Goal: Task Accomplishment & Management: Use online tool/utility

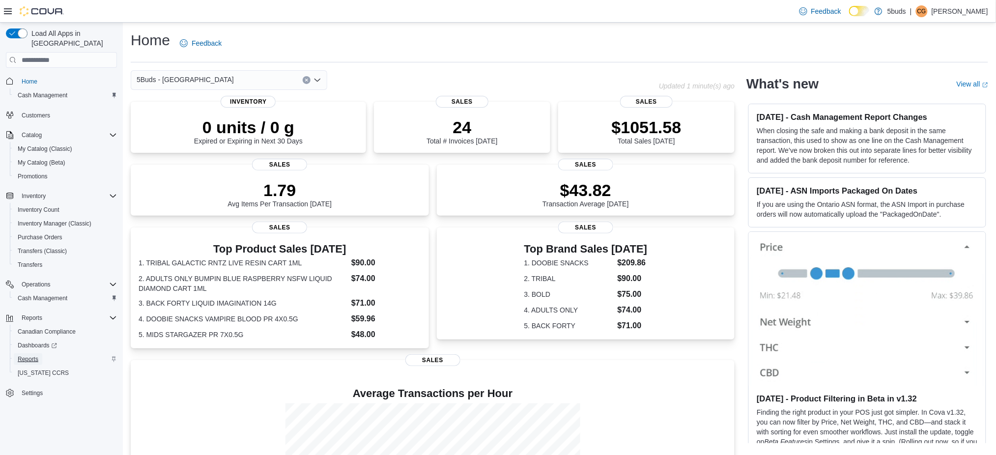
click at [28, 355] on span "Reports" at bounding box center [28, 359] width 21 height 8
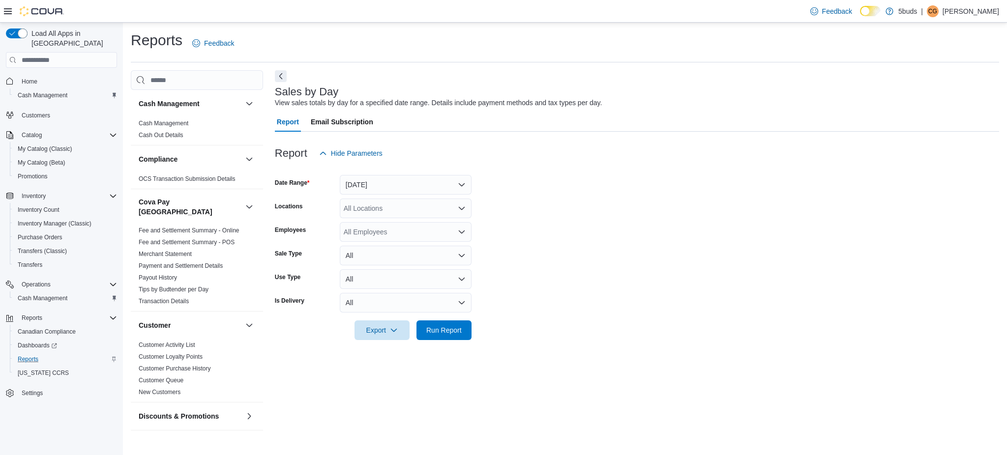
click at [402, 174] on div at bounding box center [637, 169] width 724 height 12
click at [402, 182] on button "[DATE]" at bounding box center [406, 185] width 132 height 20
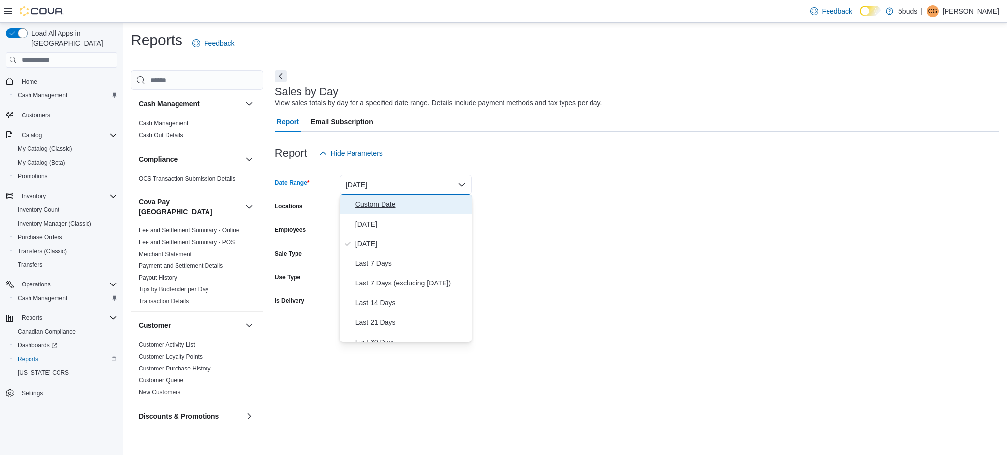
click at [399, 205] on span "Custom Date" at bounding box center [411, 205] width 112 height 12
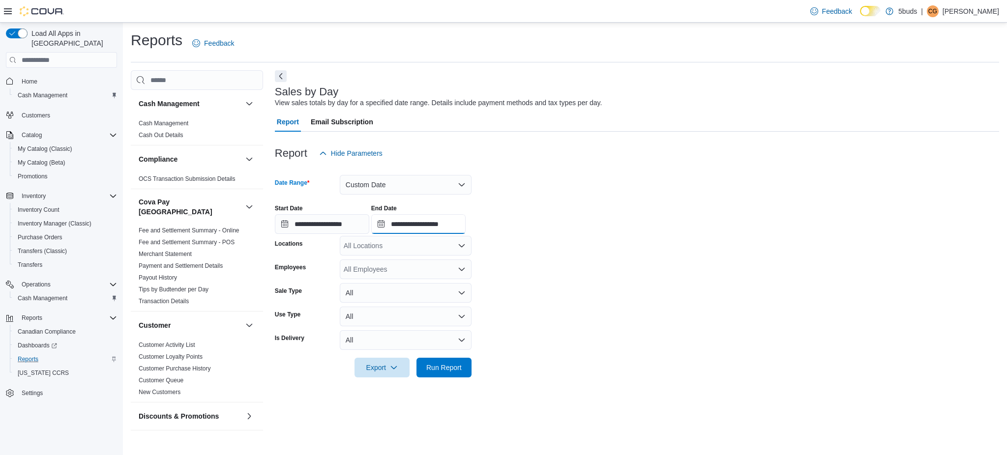
click at [446, 227] on input "**********" at bounding box center [418, 224] width 94 height 20
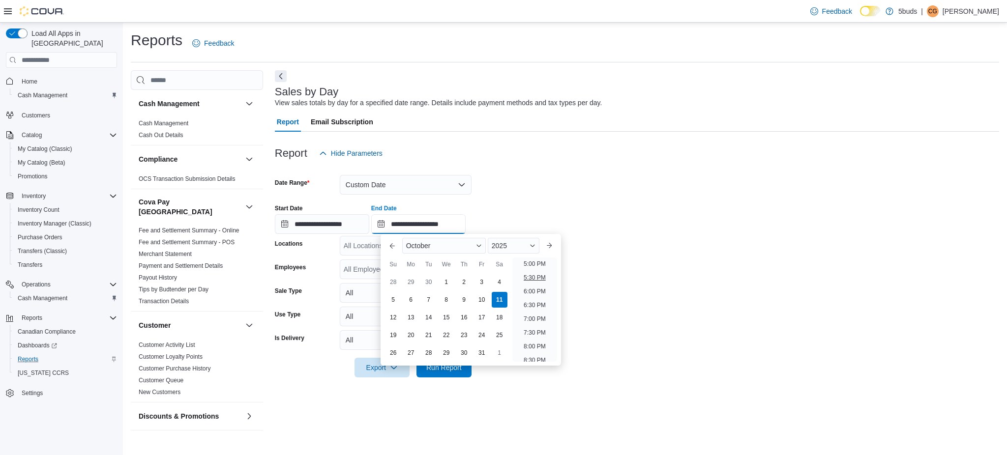
scroll to position [493, 0]
click at [527, 268] on li "6:00 PM" at bounding box center [535, 269] width 30 height 12
type input "**********"
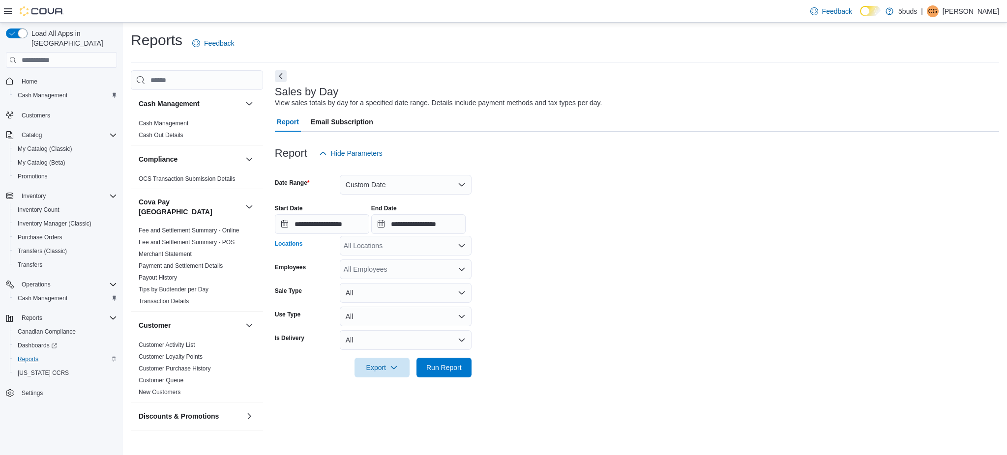
click at [407, 243] on div "All Locations" at bounding box center [406, 246] width 132 height 20
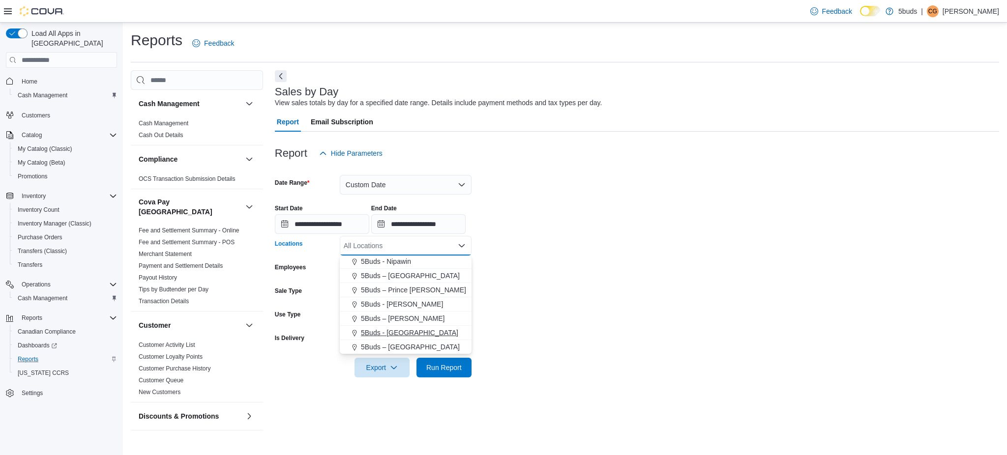
click at [415, 334] on div "5Buds - [GEOGRAPHIC_DATA]" at bounding box center [406, 333] width 120 height 10
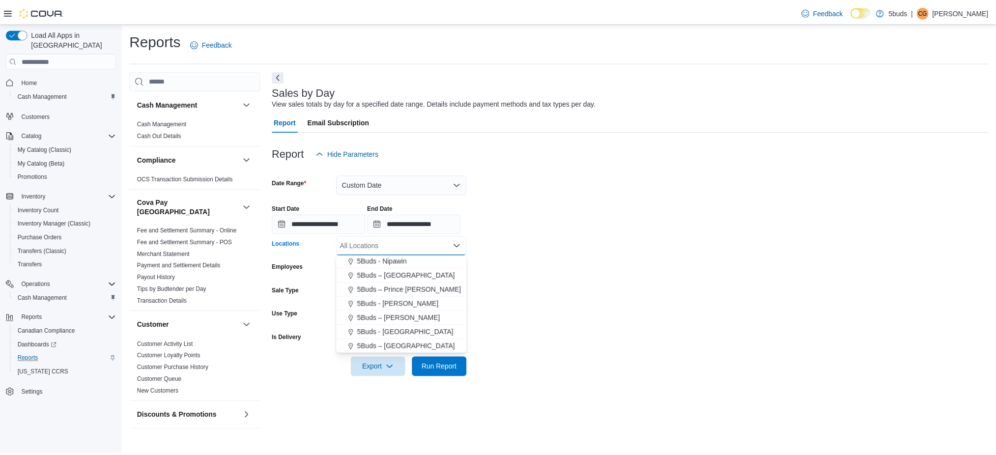
scroll to position [58, 0]
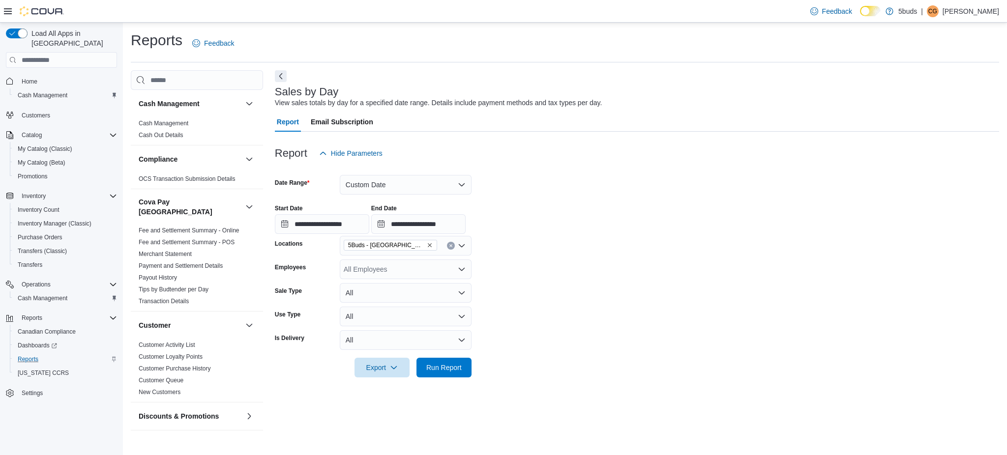
drag, startPoint x: 622, startPoint y: 337, endPoint x: 480, endPoint y: 351, distance: 143.3
click at [620, 339] on form "**********" at bounding box center [637, 270] width 724 height 214
click at [450, 366] on span "Run Report" at bounding box center [443, 367] width 35 height 10
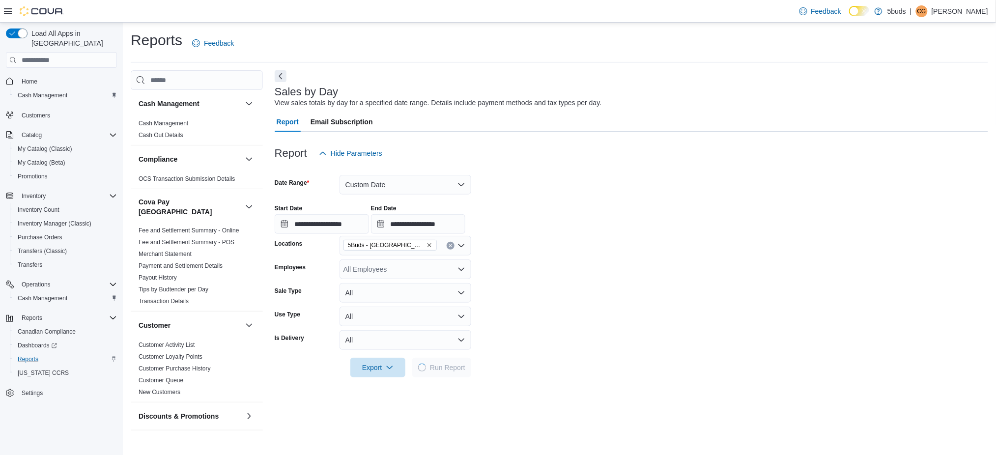
scroll to position [131, 0]
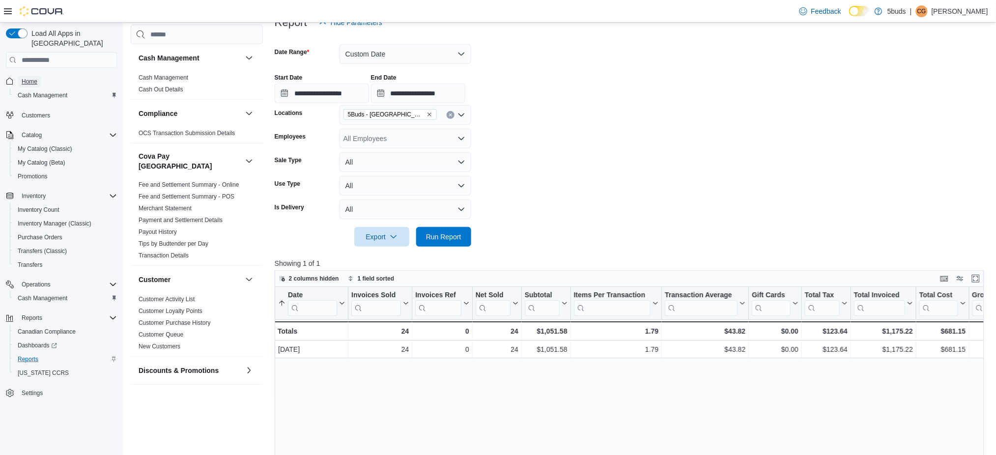
click at [37, 76] on link "Home" at bounding box center [30, 82] width 24 height 12
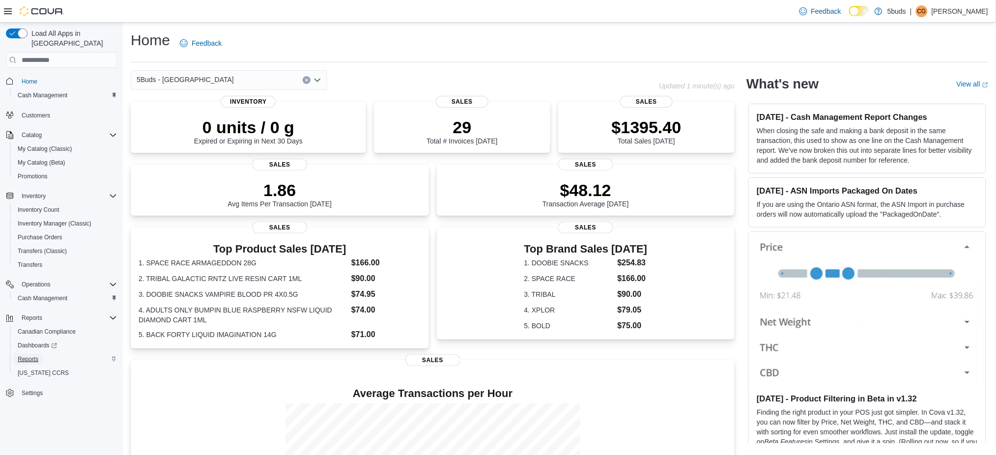
click at [23, 355] on span "Reports" at bounding box center [28, 359] width 21 height 8
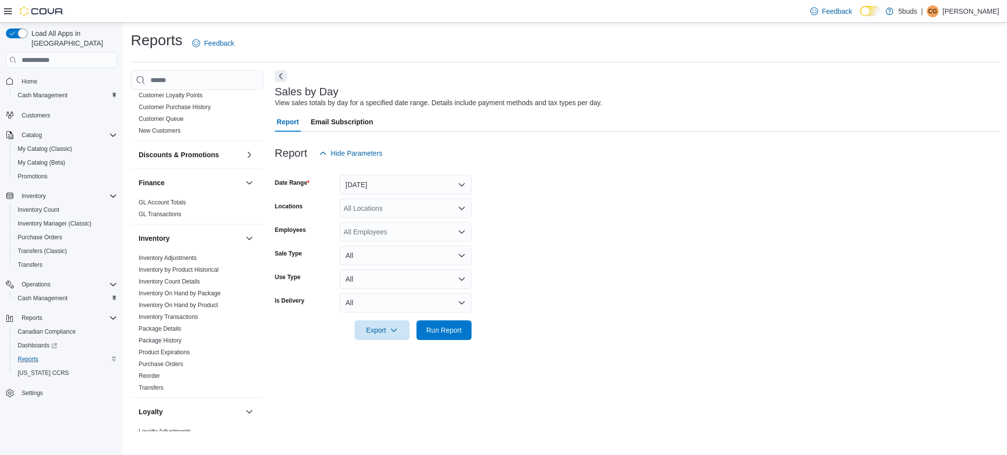
scroll to position [262, 0]
click at [198, 301] on link "Inventory On Hand by Product" at bounding box center [178, 304] width 79 height 7
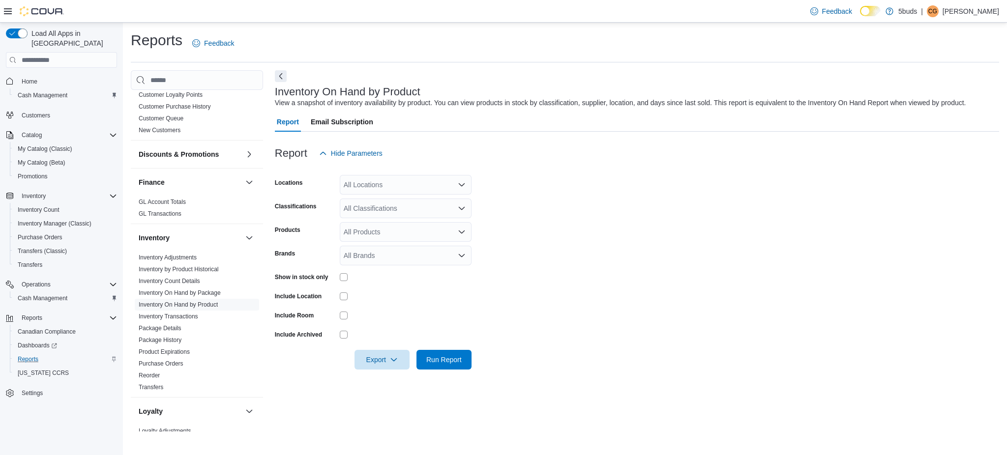
click at [376, 188] on div "All Locations" at bounding box center [406, 185] width 132 height 20
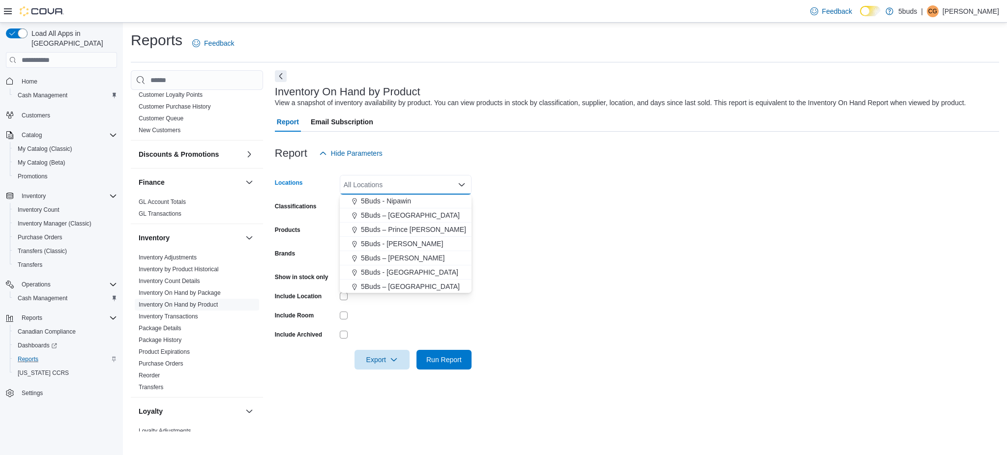
scroll to position [72, 0]
click at [398, 273] on span "5Buds - [GEOGRAPHIC_DATA]" at bounding box center [409, 272] width 97 height 10
click at [499, 303] on form "Locations 5Buds - [GEOGRAPHIC_DATA] Combo box. Selected. 5Buds - [GEOGRAPHIC_DA…" at bounding box center [637, 266] width 724 height 206
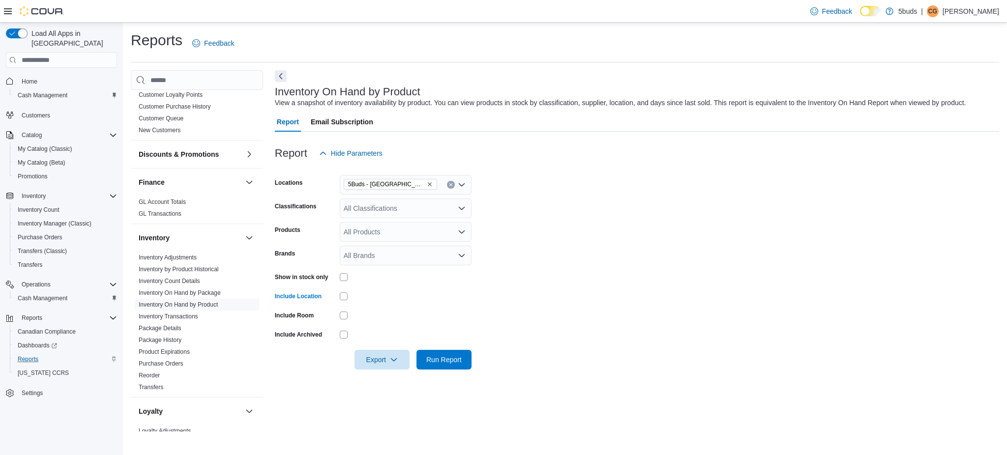
click at [382, 213] on div "All Classifications" at bounding box center [406, 209] width 132 height 20
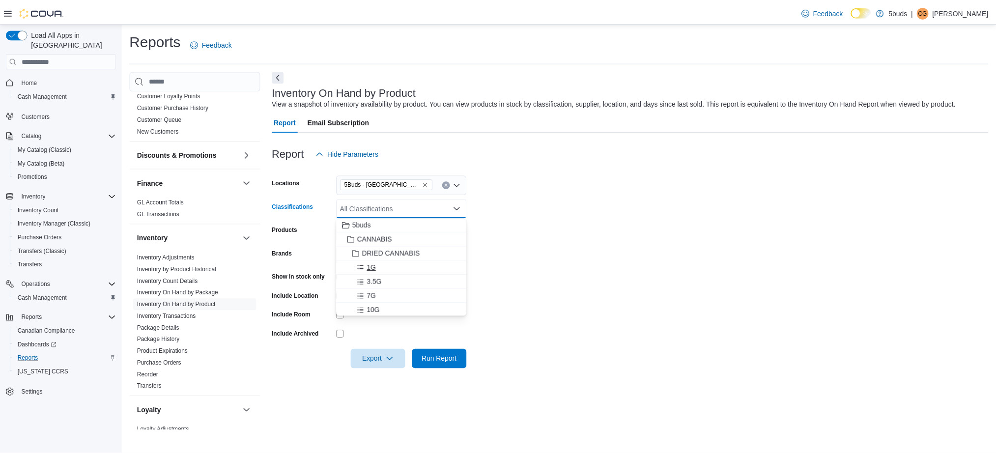
scroll to position [65, 0]
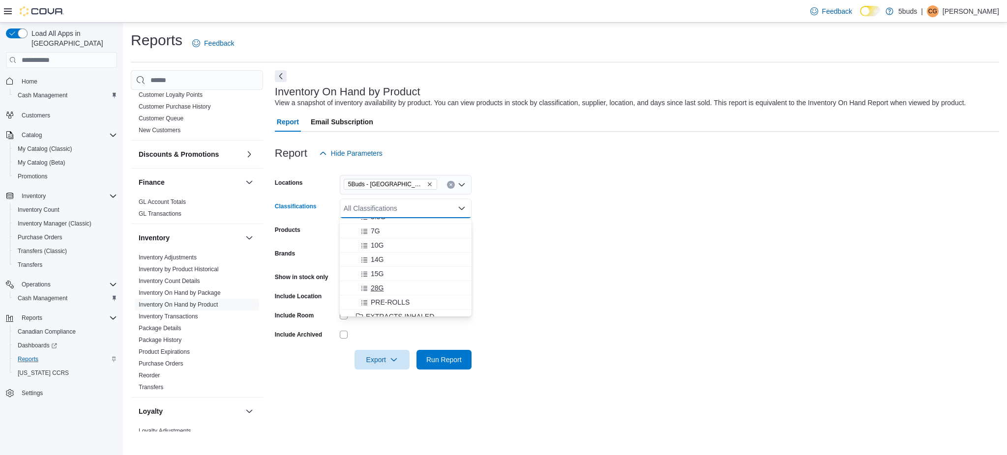
click at [376, 289] on span "28G" at bounding box center [377, 288] width 13 height 10
click at [557, 301] on form "Locations 5Buds - [GEOGRAPHIC_DATA] Classifications 28G Combo box. Selected. 28…" at bounding box center [637, 266] width 724 height 206
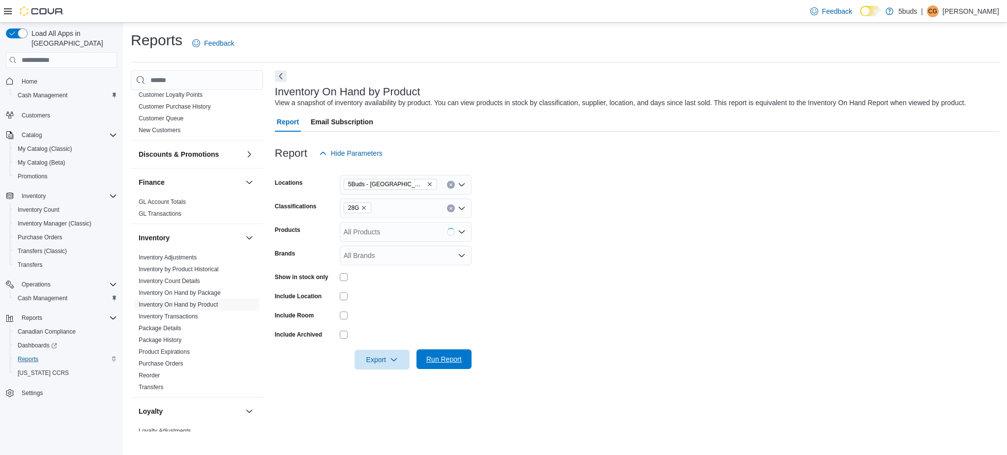
click at [462, 359] on span "Run Report" at bounding box center [443, 360] width 43 height 20
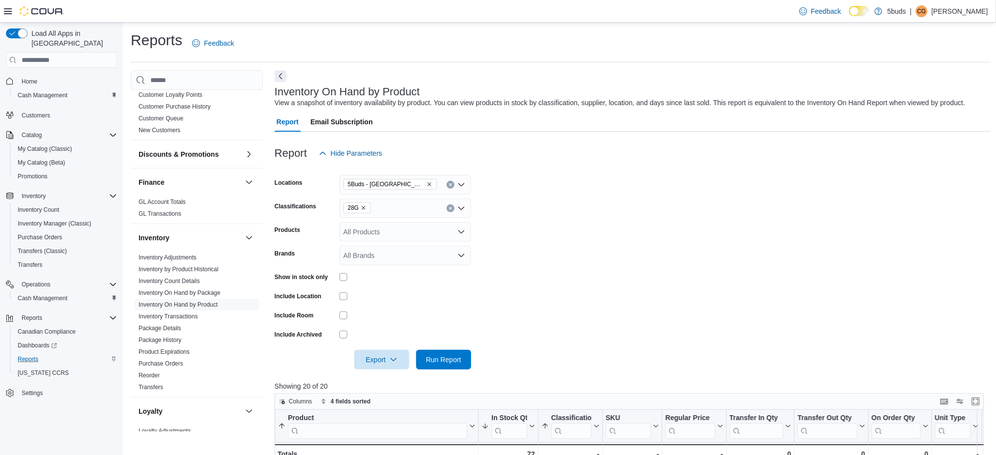
click at [365, 208] on icon "Remove 28G from selection in this group" at bounding box center [364, 208] width 6 height 6
click at [36, 78] on span "Home" at bounding box center [30, 82] width 16 height 8
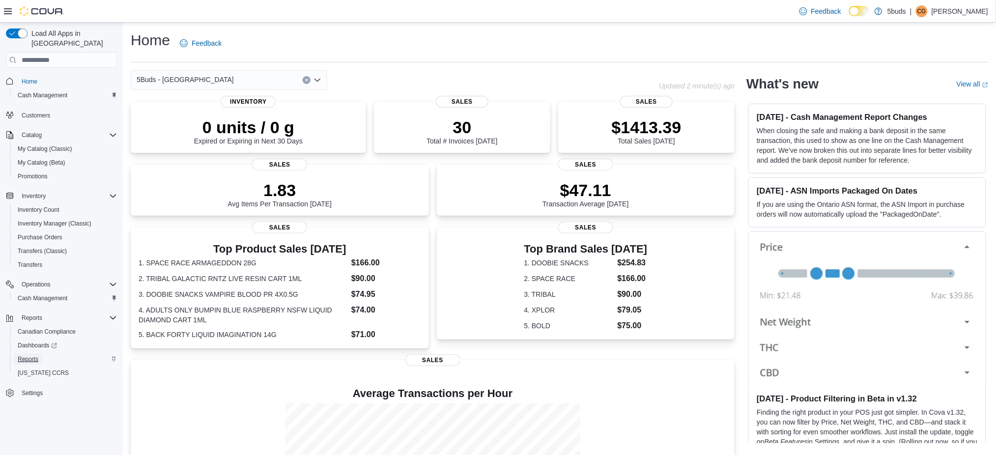
click at [21, 355] on span "Reports" at bounding box center [28, 359] width 21 height 8
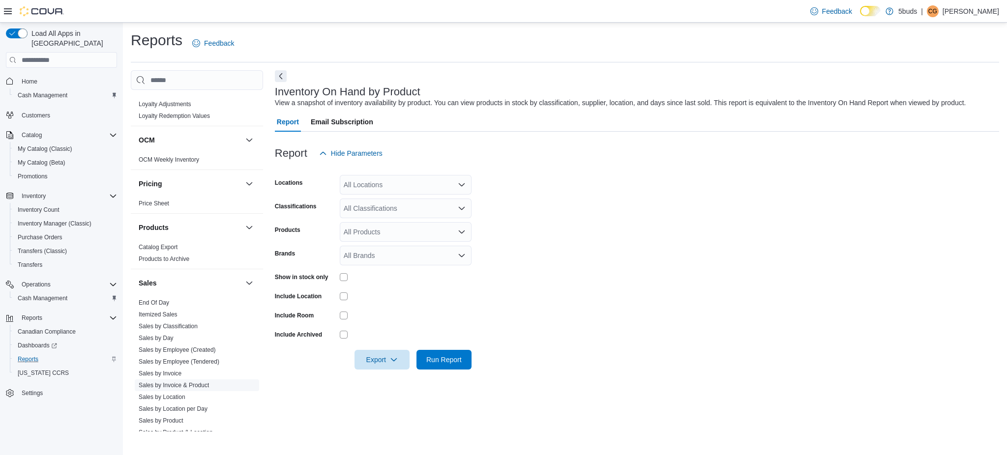
scroll to position [590, 0]
click at [169, 334] on link "Sales by Day" at bounding box center [156, 337] width 35 height 7
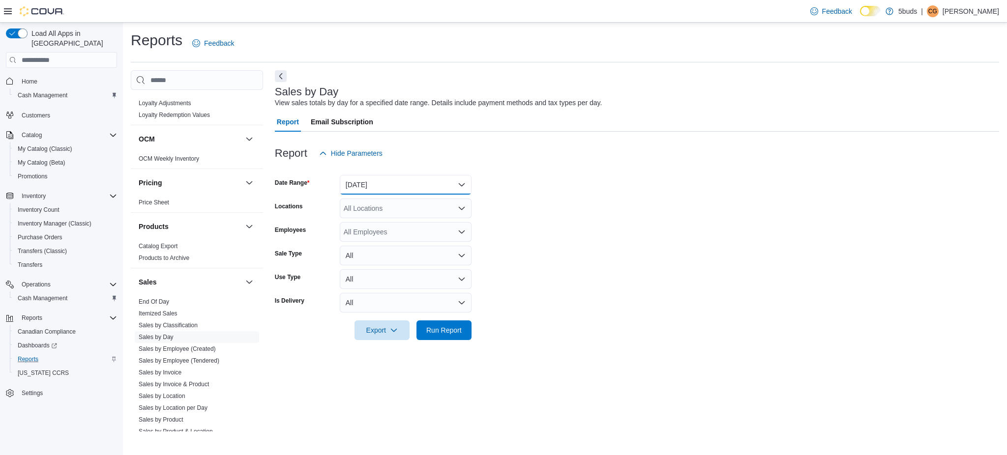
click at [372, 184] on button "[DATE]" at bounding box center [406, 185] width 132 height 20
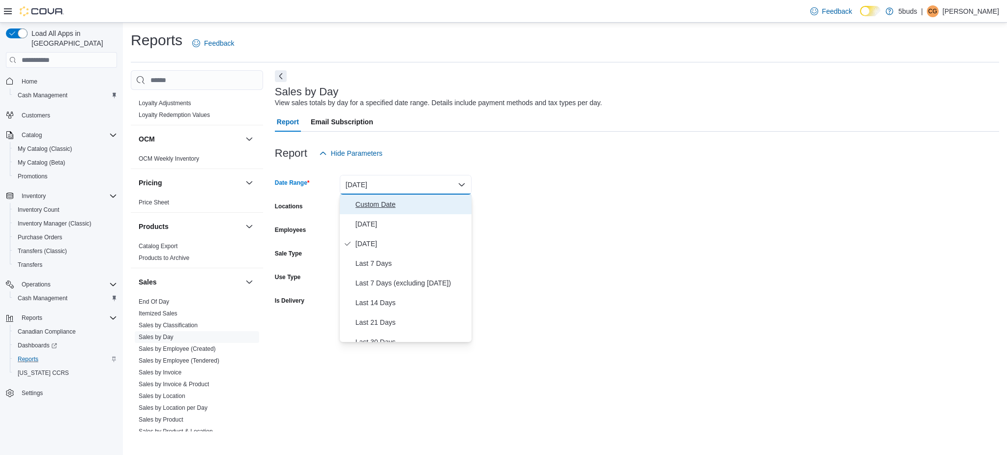
click at [393, 202] on span "Custom Date" at bounding box center [411, 205] width 112 height 12
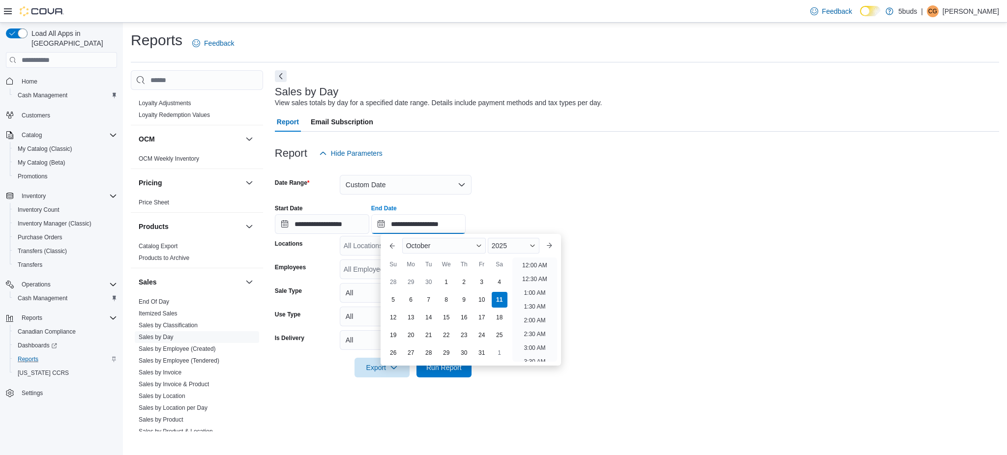
click at [449, 223] on input "**********" at bounding box center [418, 224] width 94 height 20
click at [524, 258] on li "8:00 PM" at bounding box center [535, 258] width 30 height 12
type input "**********"
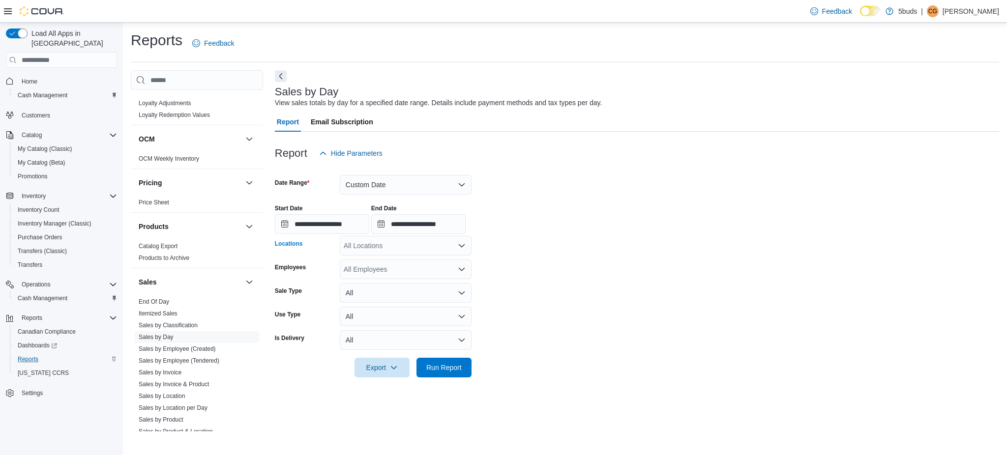
click at [408, 239] on div "All Locations" at bounding box center [406, 246] width 132 height 20
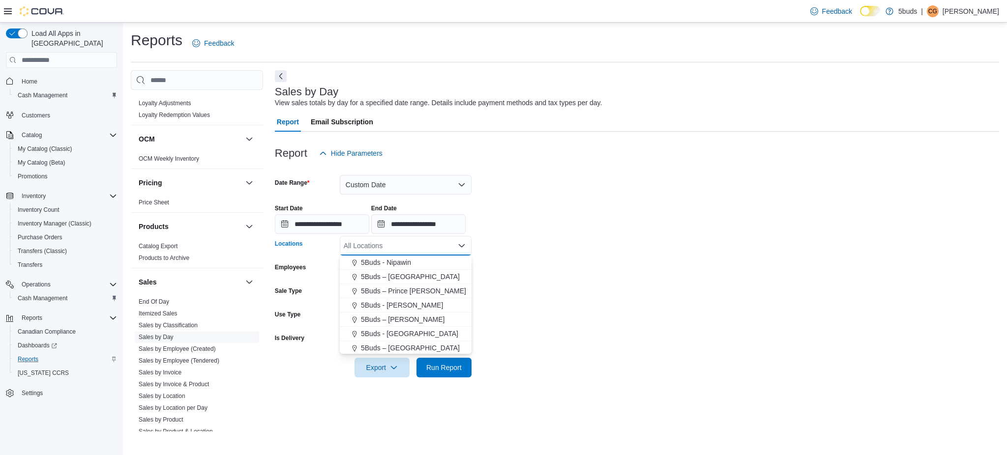
scroll to position [72, 0]
click at [413, 328] on span "5Buds - [GEOGRAPHIC_DATA]" at bounding box center [409, 333] width 97 height 10
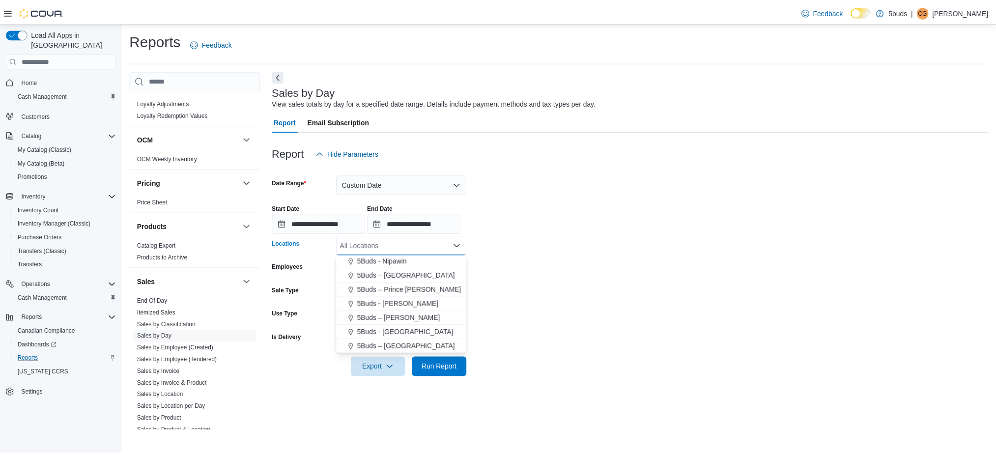
scroll to position [0, 0]
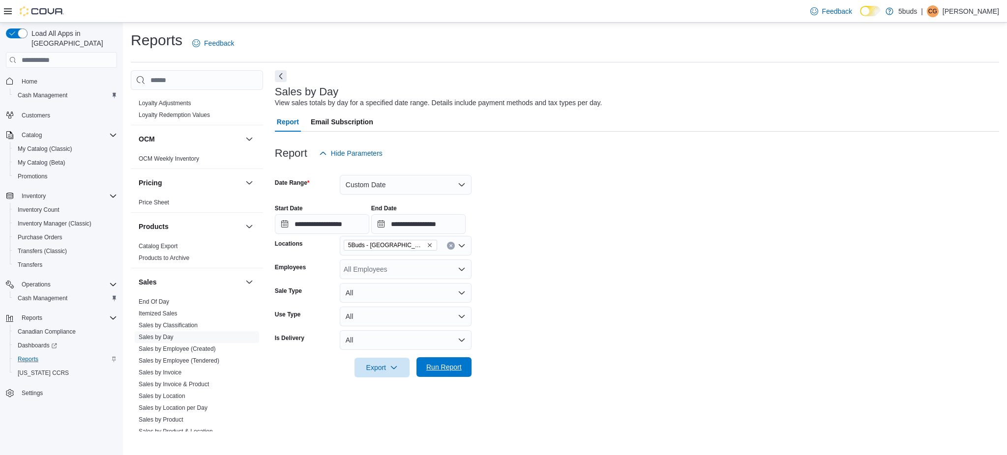
drag, startPoint x: 665, startPoint y: 329, endPoint x: 459, endPoint y: 377, distance: 211.4
click at [663, 330] on form "**********" at bounding box center [637, 270] width 724 height 214
click at [438, 370] on span "Run Report" at bounding box center [443, 367] width 35 height 10
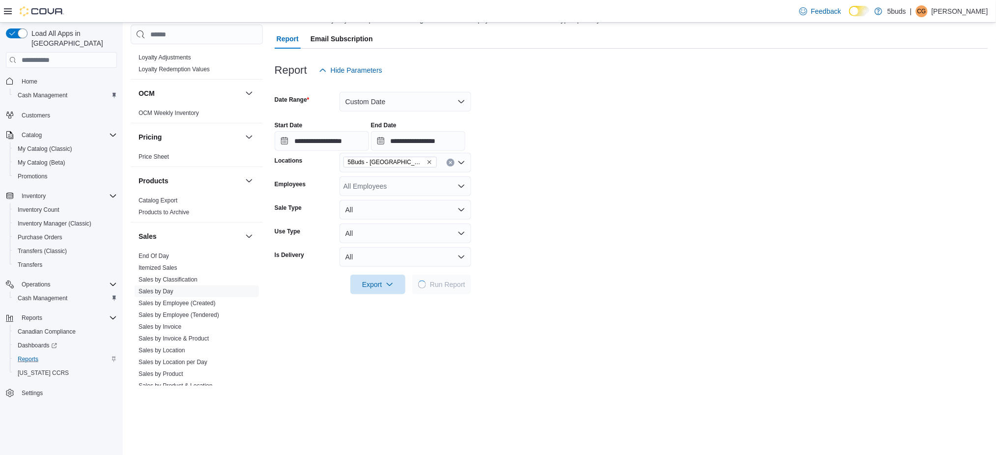
scroll to position [131, 0]
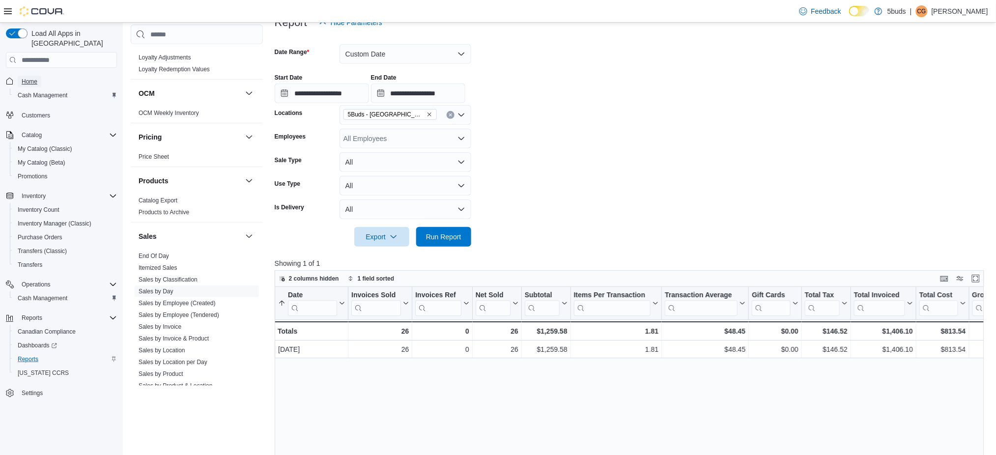
click at [27, 76] on span "Home" at bounding box center [30, 82] width 16 height 12
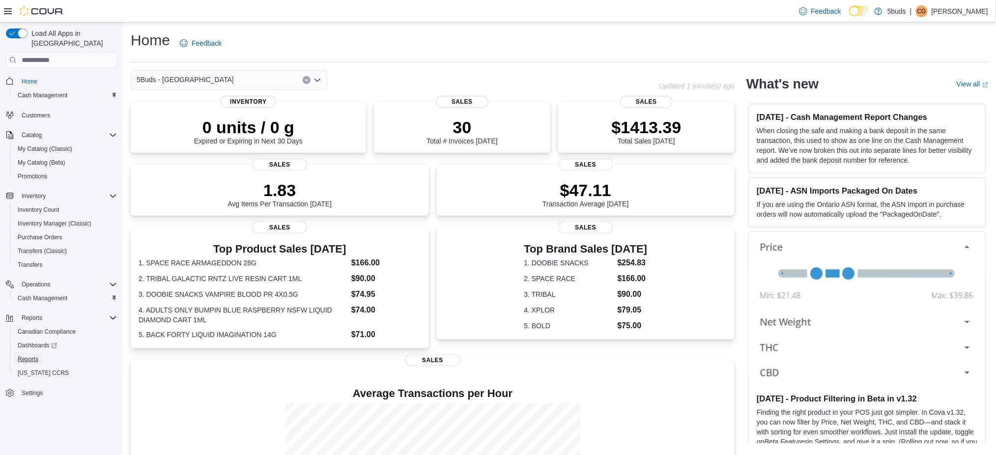
drag, startPoint x: 35, startPoint y: 353, endPoint x: 373, endPoint y: 22, distance: 473.8
click at [35, 353] on span "Reports" at bounding box center [28, 359] width 21 height 12
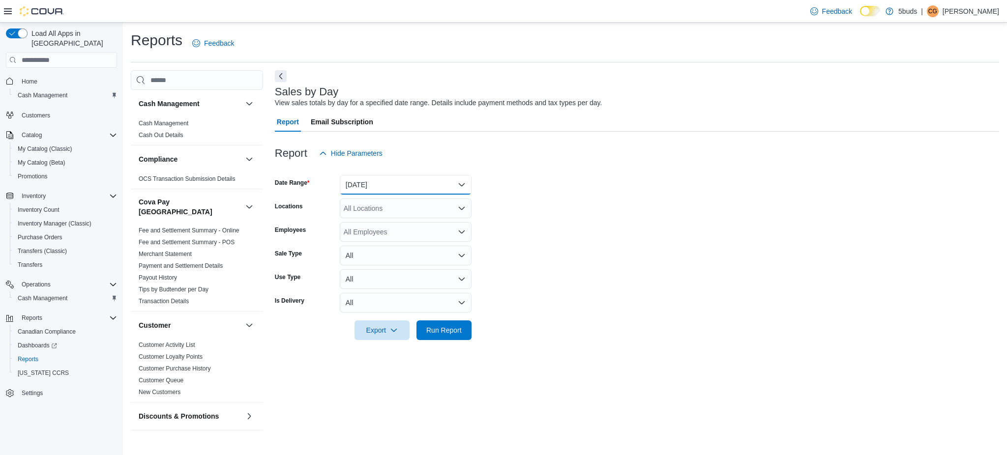
click at [362, 182] on button "[DATE]" at bounding box center [406, 185] width 132 height 20
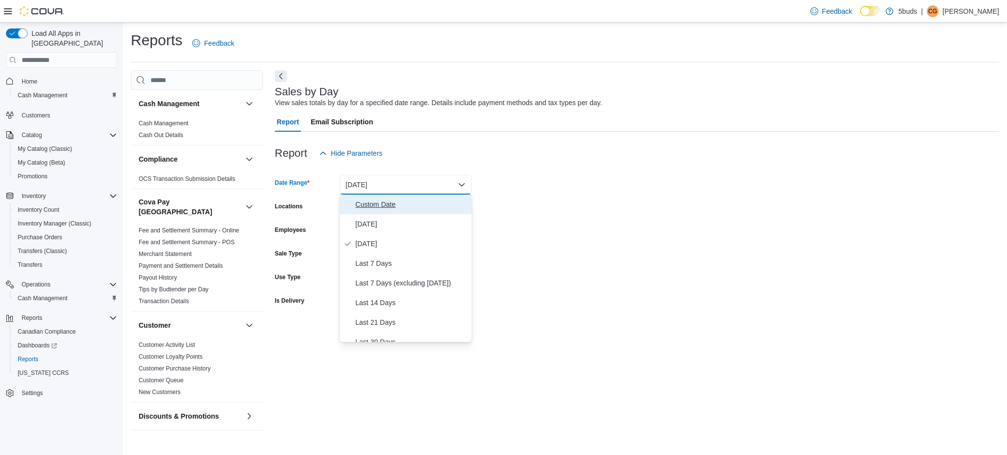
click at [392, 204] on span "Custom Date" at bounding box center [411, 205] width 112 height 12
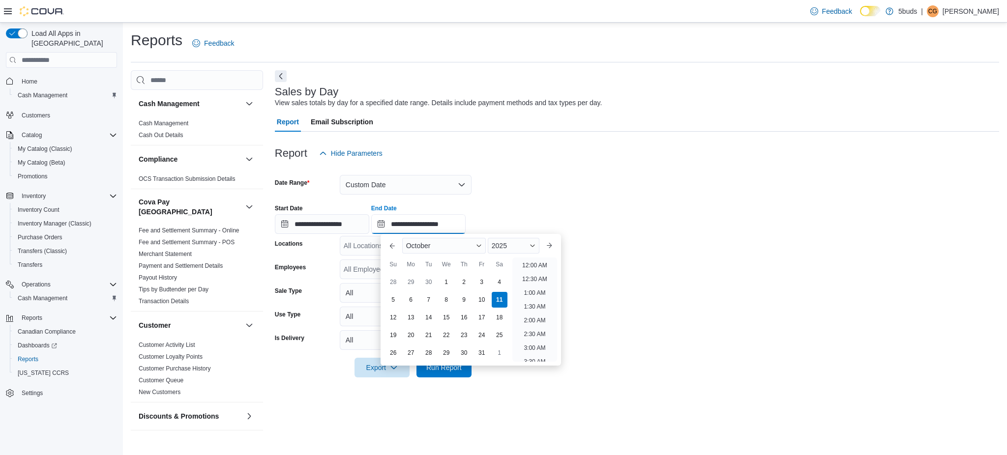
click at [448, 229] on input "**********" at bounding box center [418, 224] width 94 height 20
click at [537, 284] on li "9:00 PM" at bounding box center [535, 285] width 30 height 12
type input "**********"
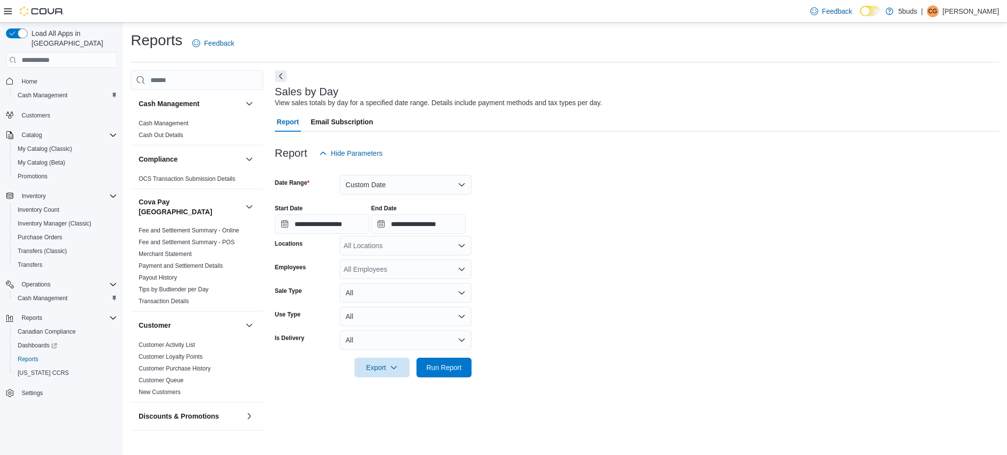
click at [433, 250] on div "All Locations" at bounding box center [406, 246] width 132 height 20
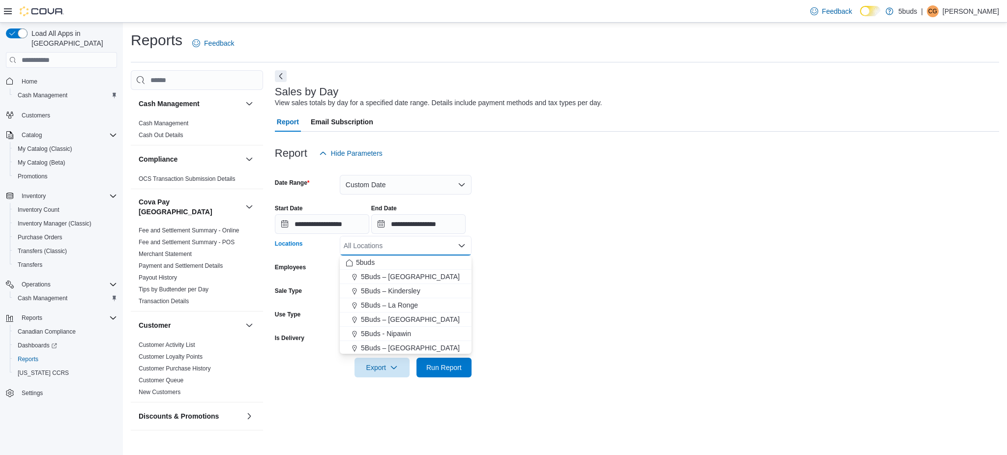
scroll to position [72, 0]
drag, startPoint x: 417, startPoint y: 334, endPoint x: 462, endPoint y: 329, distance: 44.5
click at [429, 331] on div "5Buds - [GEOGRAPHIC_DATA]" at bounding box center [406, 333] width 120 height 10
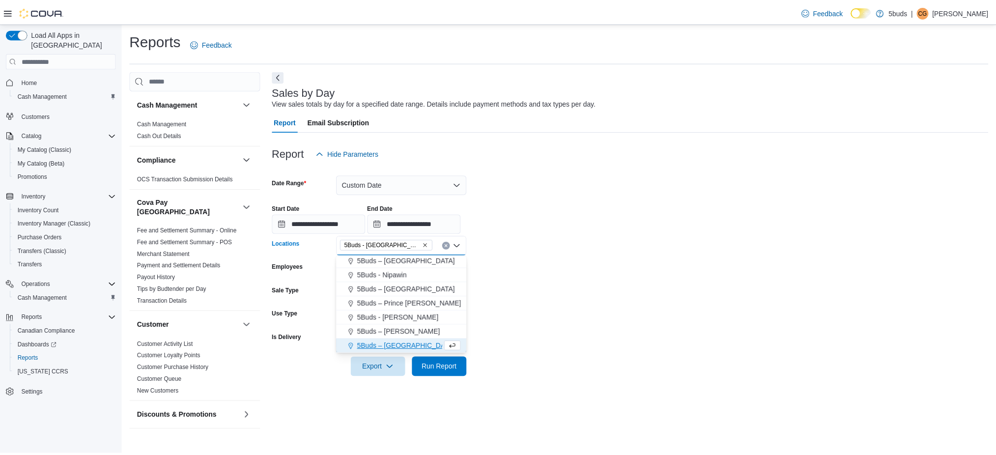
scroll to position [0, 0]
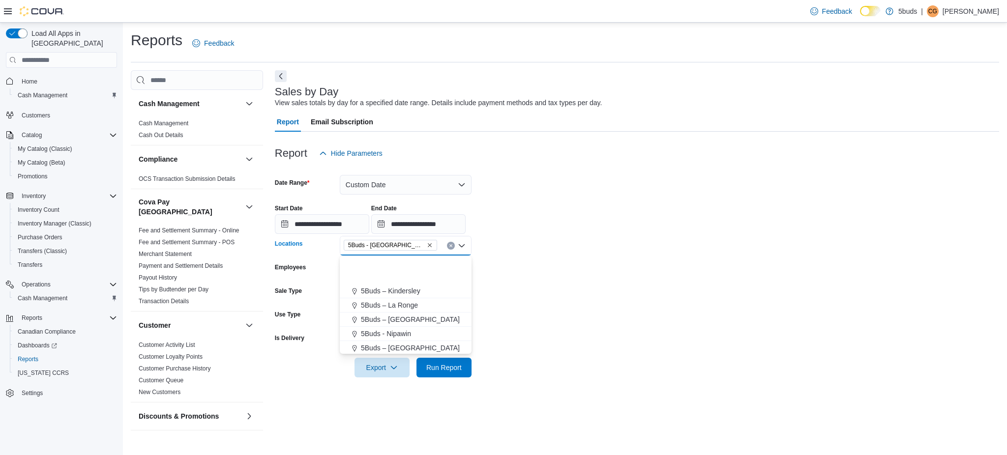
drag, startPoint x: 653, startPoint y: 350, endPoint x: 461, endPoint y: 355, distance: 192.3
click at [634, 353] on form "**********" at bounding box center [637, 270] width 724 height 214
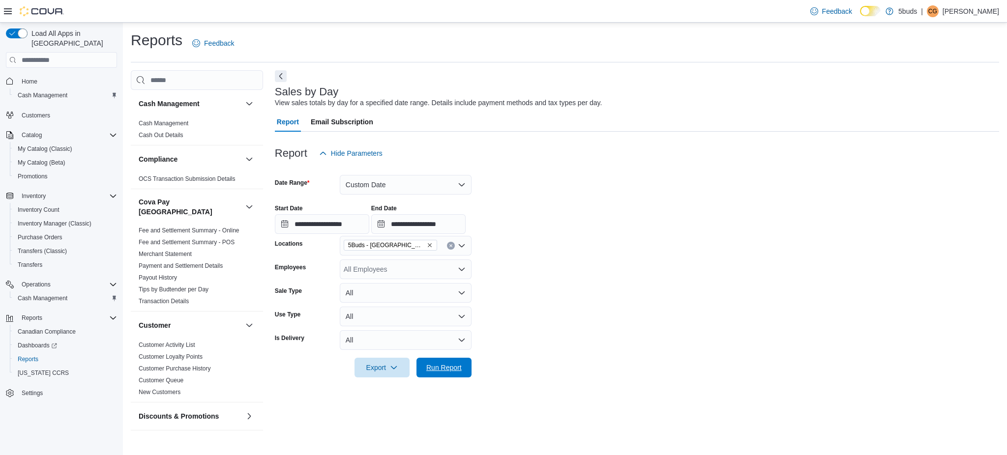
drag, startPoint x: 437, startPoint y: 369, endPoint x: 450, endPoint y: 354, distance: 19.5
click at [438, 365] on span "Run Report" at bounding box center [443, 368] width 35 height 10
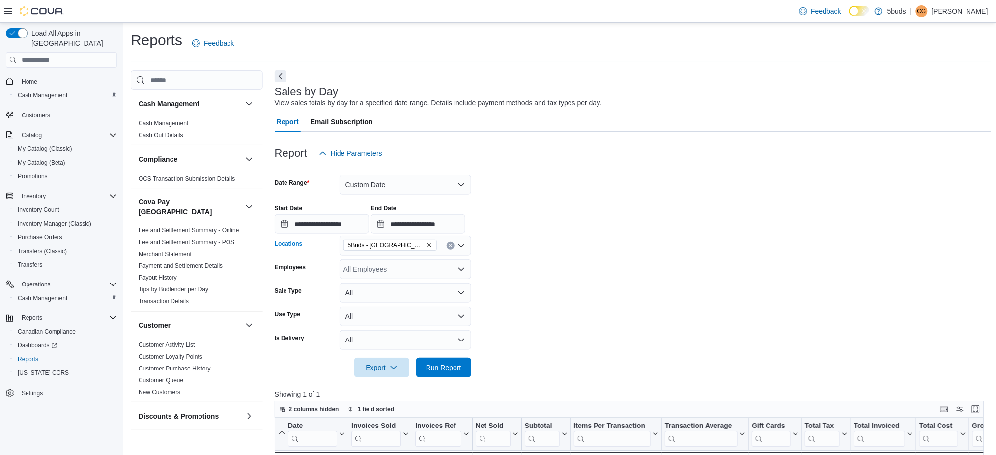
click at [427, 244] on icon "Remove 5Buds - Weyburn from selection in this group" at bounding box center [430, 245] width 6 height 6
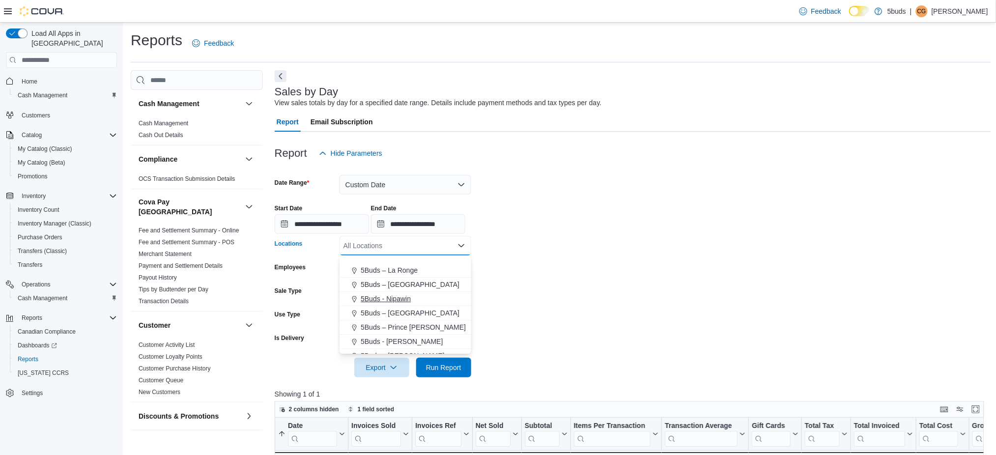
scroll to position [65, 0]
click at [404, 313] on span "5Buds - [PERSON_NAME]" at bounding box center [402, 311] width 82 height 10
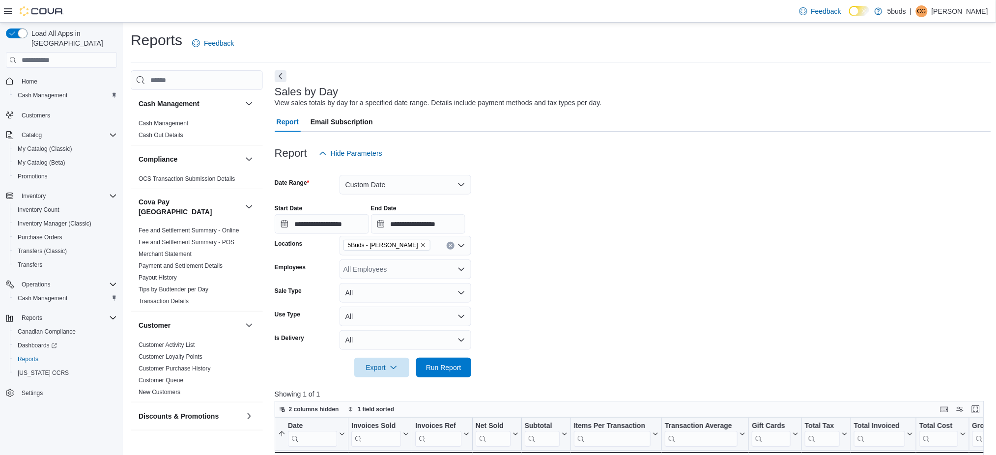
drag, startPoint x: 548, startPoint y: 325, endPoint x: 465, endPoint y: 351, distance: 86.7
click at [547, 325] on form "**********" at bounding box center [633, 270] width 717 height 214
drag, startPoint x: 453, startPoint y: 369, endPoint x: 471, endPoint y: 357, distance: 21.7
click at [454, 369] on span "Run Report" at bounding box center [443, 368] width 35 height 10
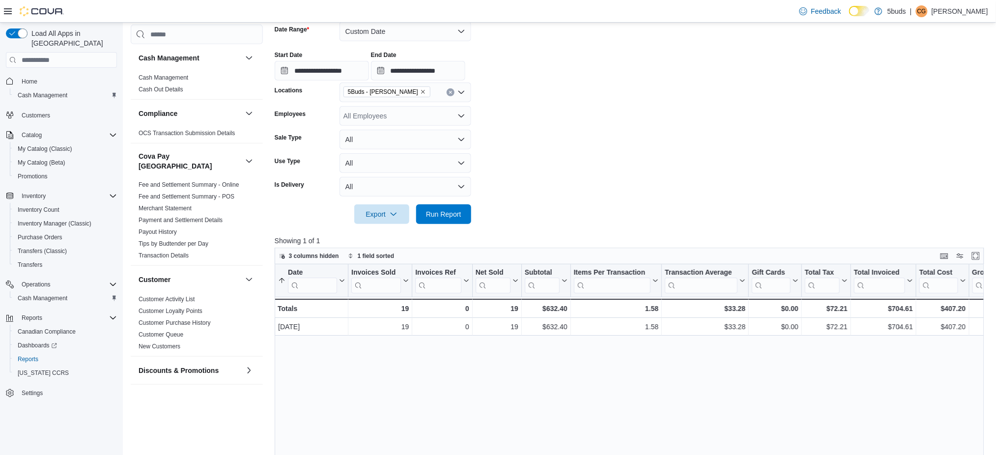
scroll to position [121, 0]
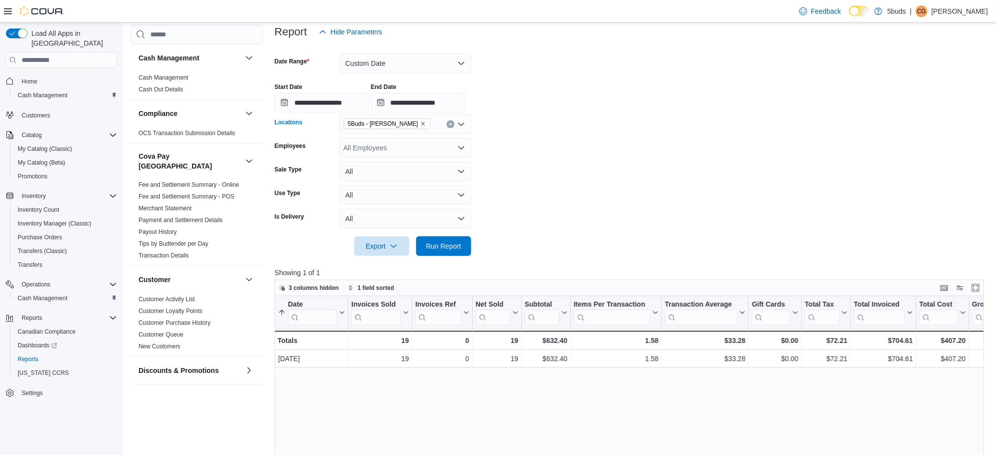
click at [421, 125] on icon "Remove 5Buds - Regina from selection in this group" at bounding box center [423, 124] width 4 height 4
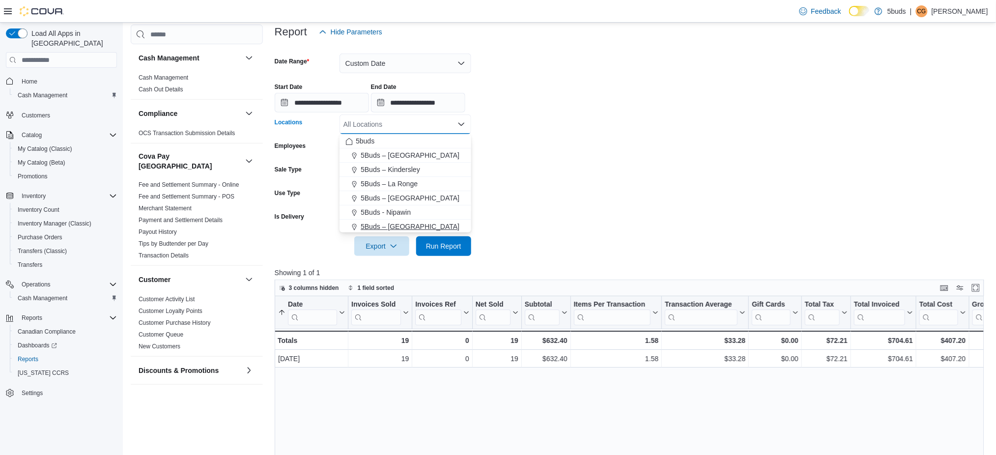
drag, startPoint x: 427, startPoint y: 223, endPoint x: 484, endPoint y: 223, distance: 56.5
click at [430, 223] on span "5Buds – [GEOGRAPHIC_DATA]" at bounding box center [410, 227] width 99 height 10
drag, startPoint x: 614, startPoint y: 229, endPoint x: 499, endPoint y: 244, distance: 116.1
click at [610, 234] on form "**********" at bounding box center [633, 149] width 717 height 214
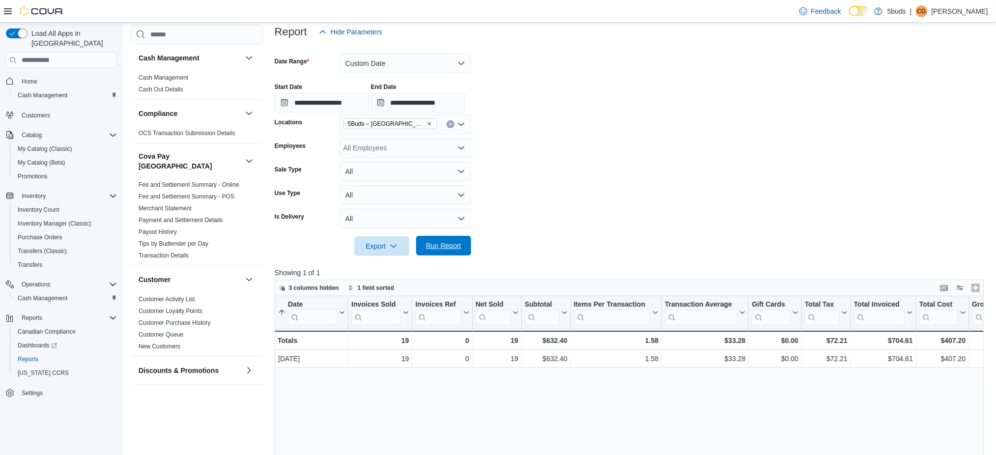
click at [438, 248] on span "Run Report" at bounding box center [443, 246] width 35 height 10
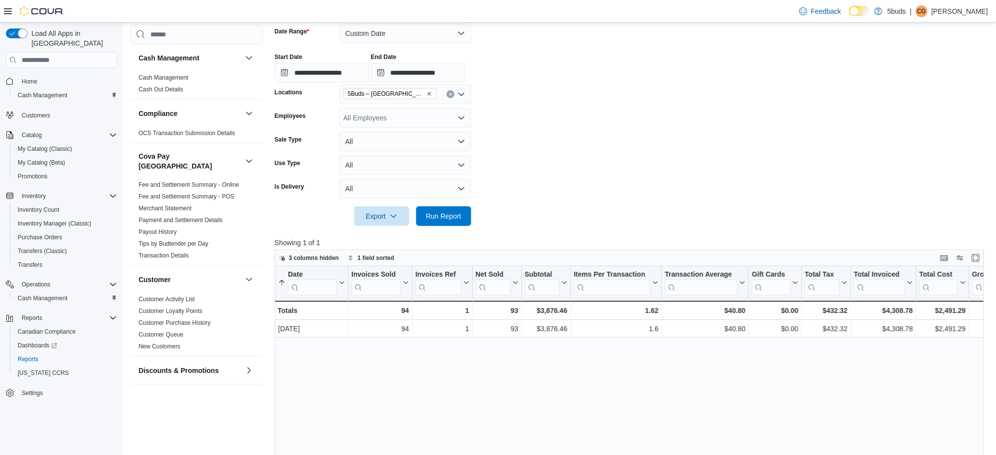
scroll to position [121, 0]
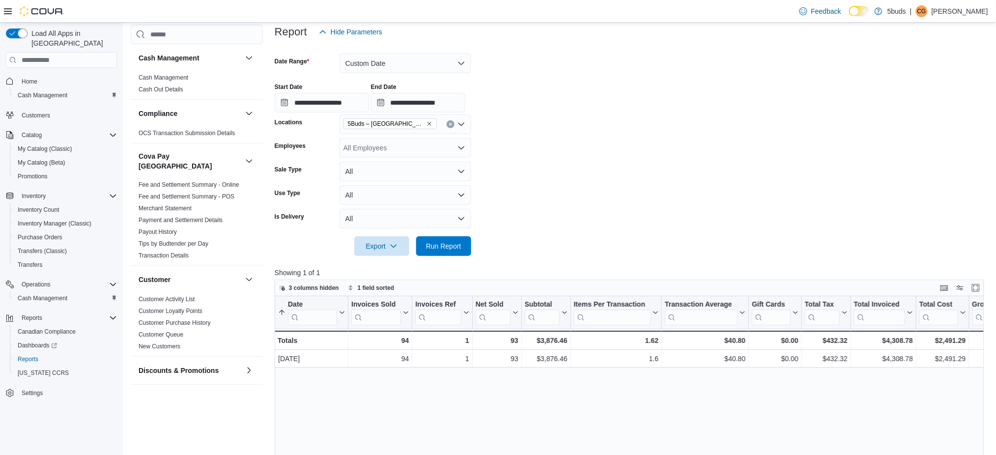
click at [427, 123] on icon "Remove 5Buds – North Battleford from selection in this group" at bounding box center [430, 124] width 6 height 6
drag, startPoint x: 30, startPoint y: 74, endPoint x: 50, endPoint y: 70, distance: 20.1
click at [30, 78] on span "Home" at bounding box center [30, 82] width 16 height 8
